Goal: Find specific page/section: Find specific page/section

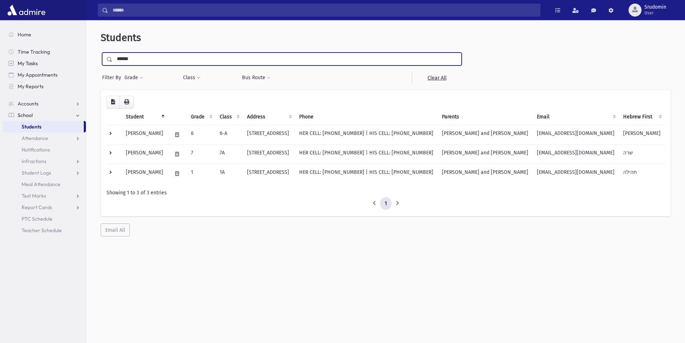
drag, startPoint x: 142, startPoint y: 60, endPoint x: 61, endPoint y: 58, distance: 81.3
click at [61, 58] on div "Search Results All Accounts" at bounding box center [342, 181] width 685 height 362
type input "**********"
click at [101, 53] on input "submit" at bounding box center [111, 58] width 20 height 10
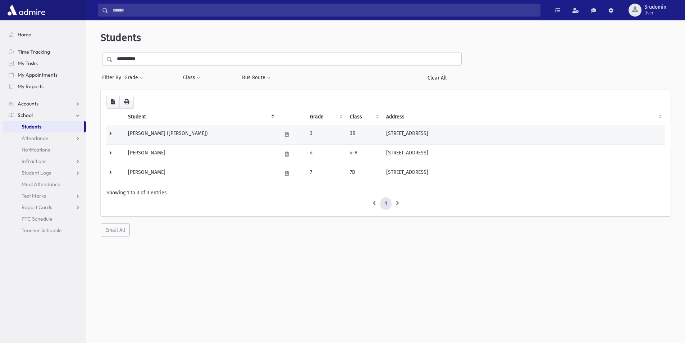
click at [200, 128] on td "Borenstein, Raizel Shayna (Raizel)" at bounding box center [201, 134] width 154 height 19
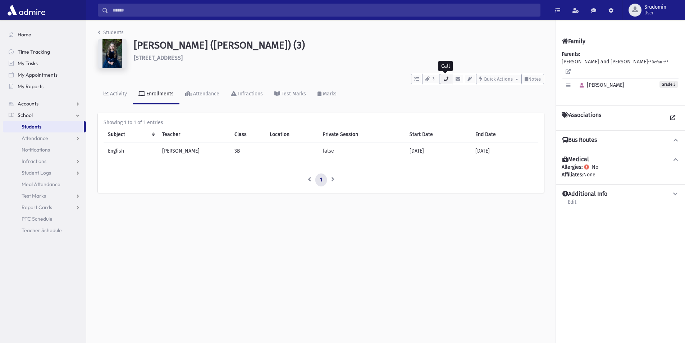
click at [446, 78] on icon "button" at bounding box center [446, 79] width 6 height 5
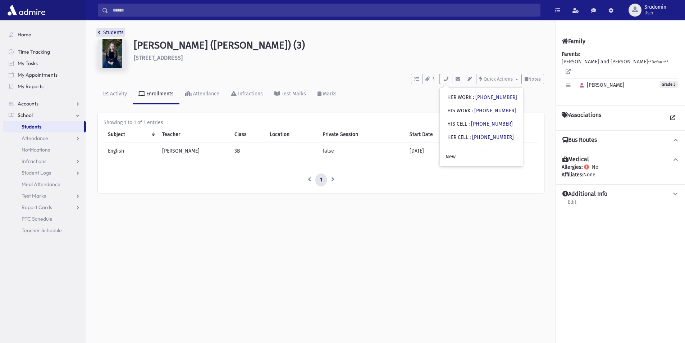
click at [98, 31] on icon "breadcrumb" at bounding box center [99, 32] width 3 height 5
